Goal: Navigation & Orientation: Understand site structure

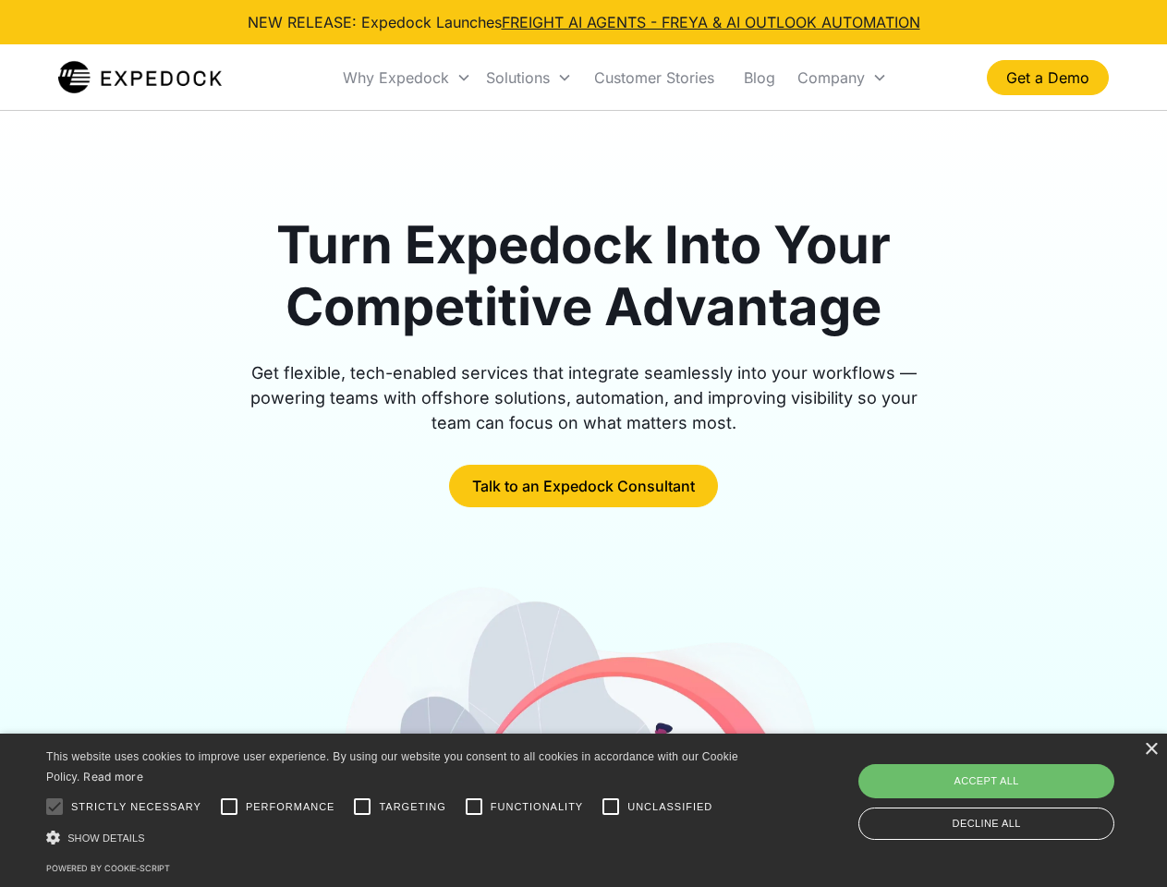
click at [407, 78] on div "Why Expedock" at bounding box center [396, 77] width 106 height 18
click at [528, 78] on div "Solutions" at bounding box center [518, 77] width 64 height 18
click at [842, 78] on div "Company" at bounding box center [830, 77] width 67 height 18
click at [55, 806] on div at bounding box center [54, 806] width 37 height 37
click at [229, 806] on input "Performance" at bounding box center [229, 806] width 37 height 37
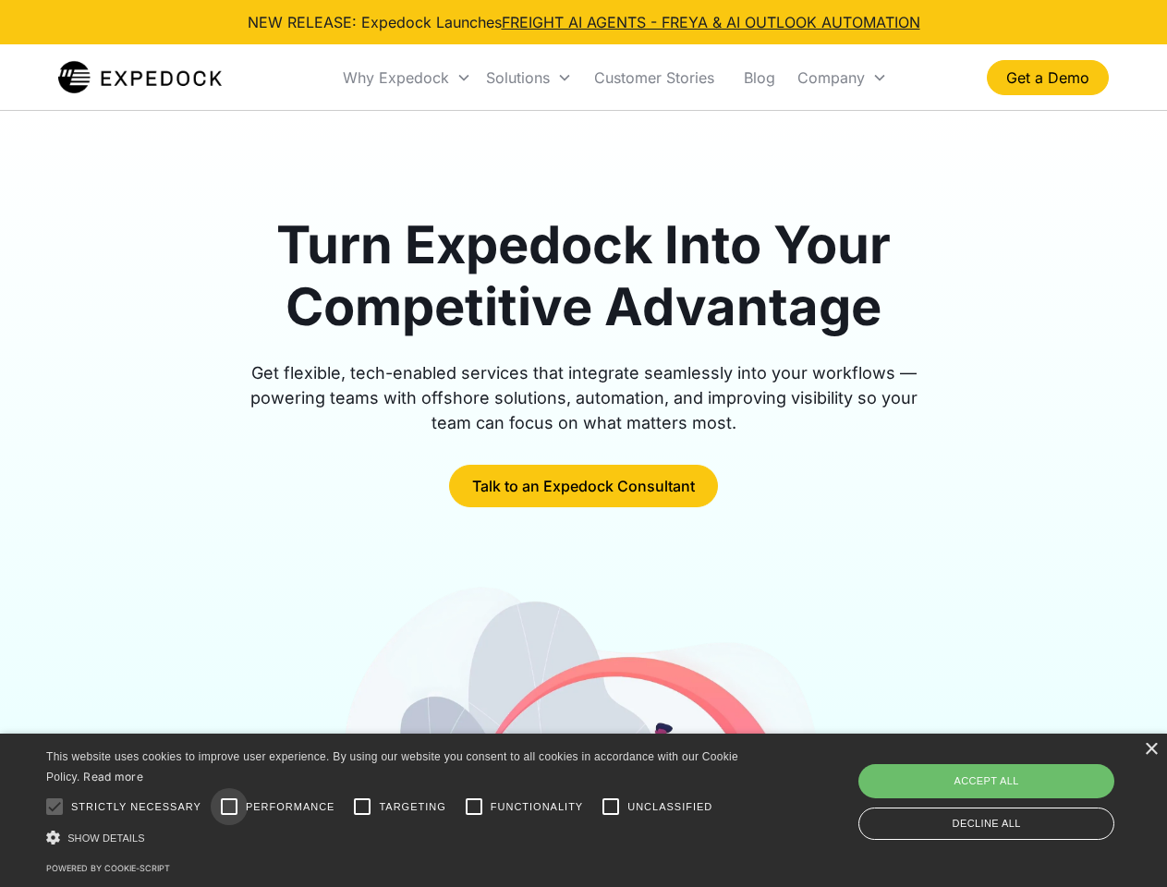
checkbox input "true"
click at [362, 806] on input "Targeting" at bounding box center [362, 806] width 37 height 37
checkbox input "true"
click at [474, 806] on input "Functionality" at bounding box center [473, 806] width 37 height 37
checkbox input "true"
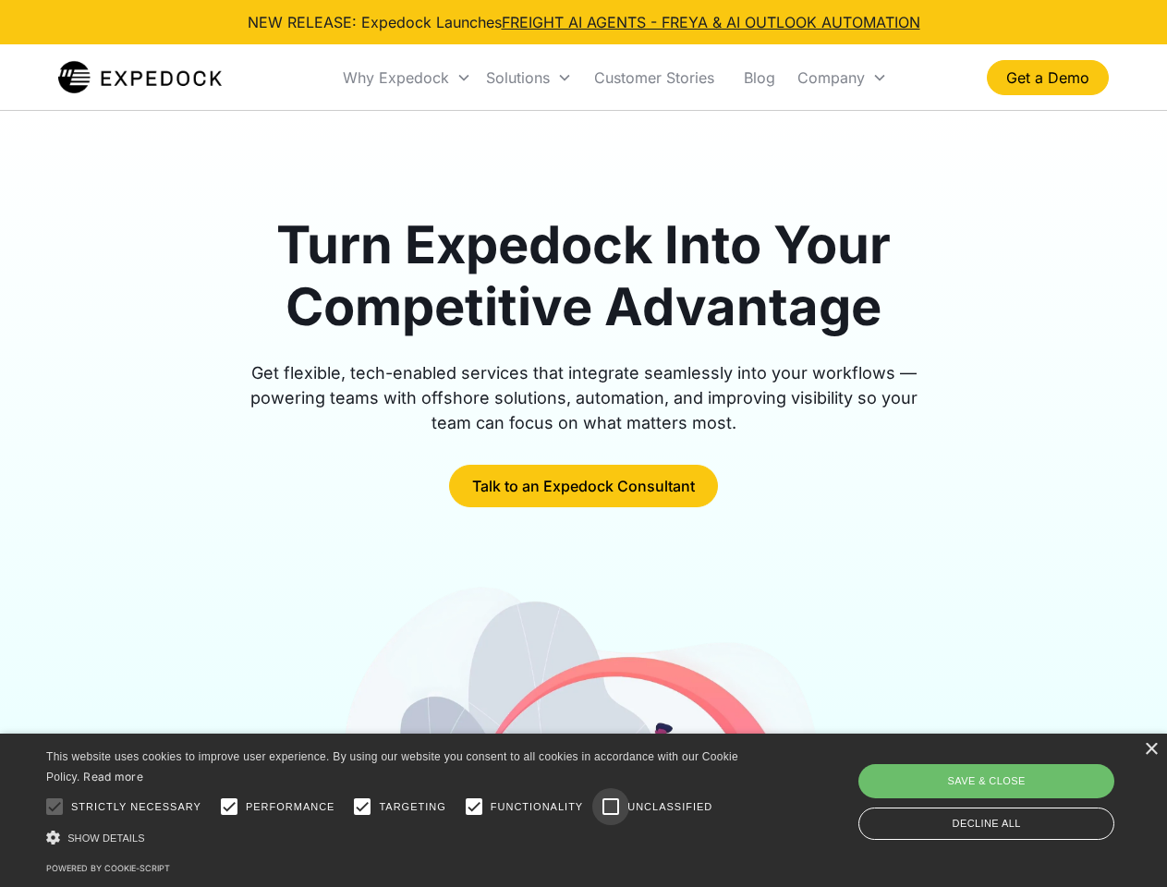
click at [611, 806] on input "Unclassified" at bounding box center [610, 806] width 37 height 37
checkbox input "true"
click at [395, 837] on div "Show details Hide details" at bounding box center [395, 837] width 698 height 19
